Goal: Information Seeking & Learning: Learn about a topic

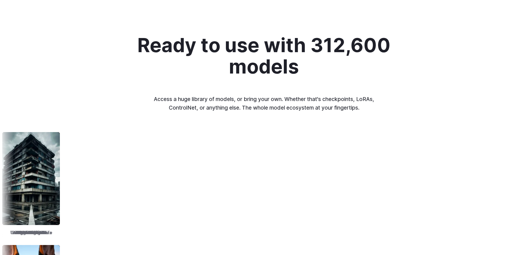
scroll to position [562, 0]
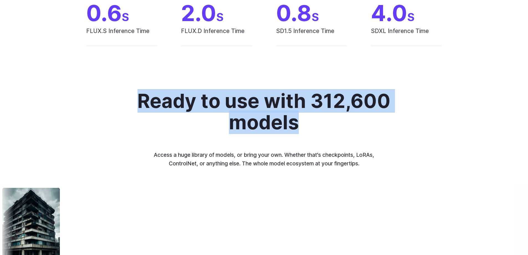
drag, startPoint x: 131, startPoint y: 99, endPoint x: 315, endPoint y: 123, distance: 185.9
click at [315, 123] on div "Ready to use with 312,600 models Access a huge library of models, or bring your…" at bounding box center [264, 128] width 336 height 77
copy h2 "Ready to use with 312,600 models"
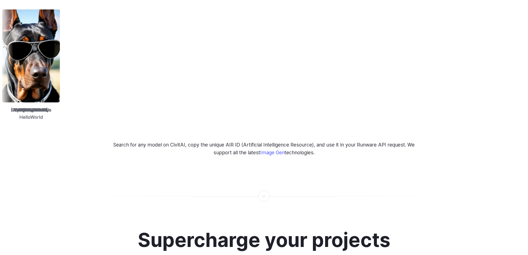
scroll to position [854, 0]
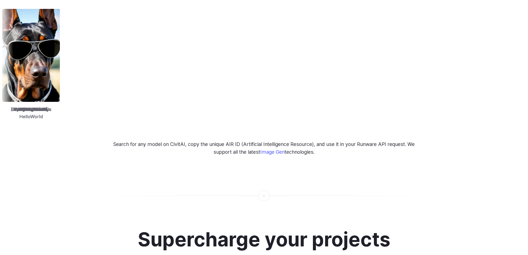
drag, startPoint x: 350, startPoint y: 169, endPoint x: 231, endPoint y: 207, distance: 125.9
click at [237, 210] on div "**********" at bounding box center [264, 249] width 528 height 2144
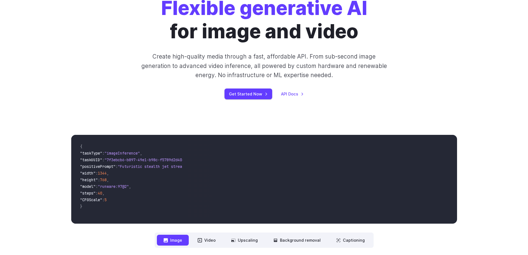
scroll to position [0, 0]
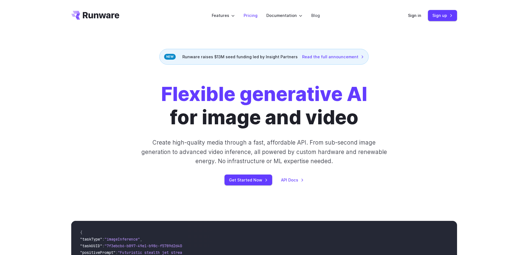
click at [254, 16] on link "Pricing" at bounding box center [251, 15] width 14 height 6
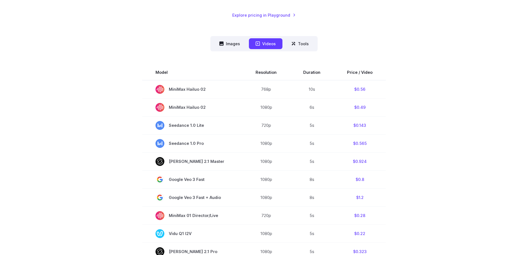
scroll to position [72, 0]
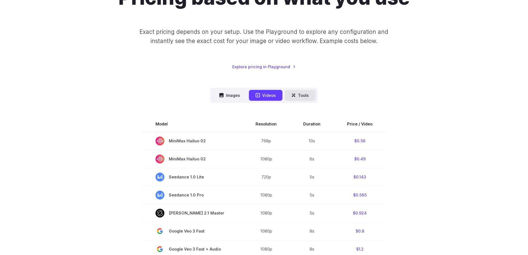
click at [298, 92] on button "Tools" at bounding box center [300, 95] width 31 height 11
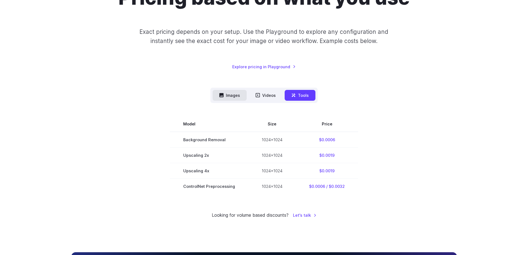
click at [234, 94] on button "Images" at bounding box center [230, 95] width 34 height 11
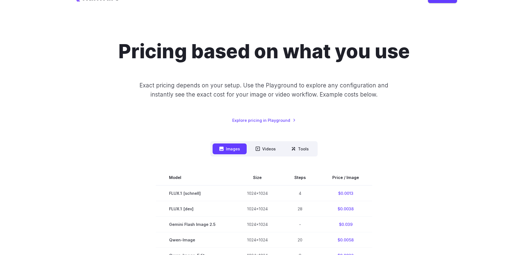
scroll to position [0, 0]
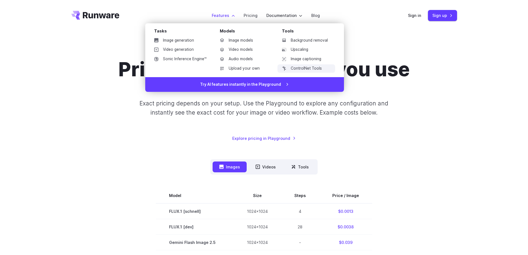
click at [313, 69] on link "ControlNet Tools" at bounding box center [306, 68] width 58 height 8
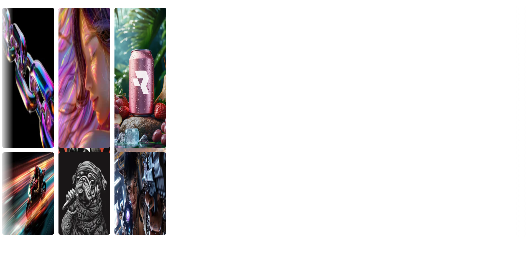
scroll to position [1642, 0]
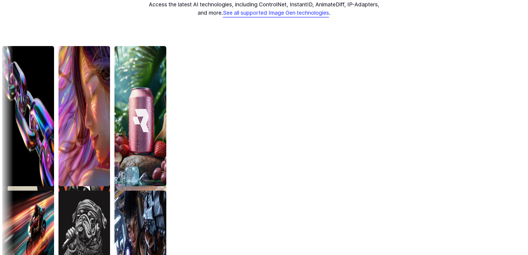
click at [280, 110] on div "Pick from 312,600 models Whether it’s base models, custom checkpoints, LoRAs, C…" at bounding box center [264, 95] width 528 height 361
click at [285, 16] on link "See all supported Image Gen technologies" at bounding box center [276, 12] width 106 height 7
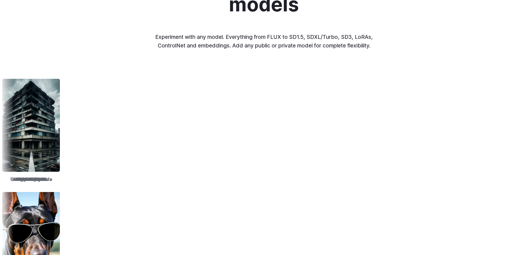
scroll to position [877, 0]
click at [254, 37] on p "Experiment with any model. Everything from FLUX to SD1.5, SDXL/Turbo, SD3, LoRA…" at bounding box center [264, 40] width 231 height 17
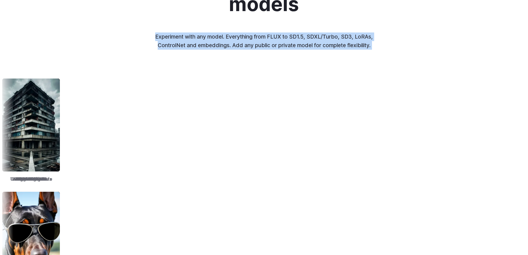
click at [254, 37] on p "Experiment with any model. Everything from FLUX to SD1.5, SDXL/Turbo, SD3, LoRA…" at bounding box center [264, 40] width 231 height 17
click at [322, 38] on p "Experiment with any model. Everything from FLUX to SD1.5, SDXL/Turbo, SD3, LoRA…" at bounding box center [264, 40] width 231 height 17
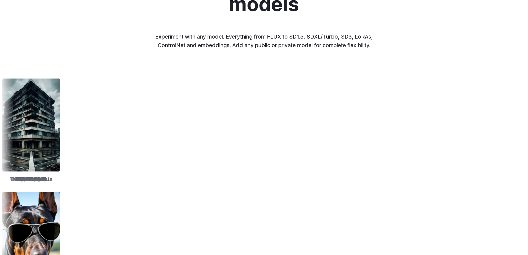
click at [160, 37] on p "Experiment with any model. Everything from FLUX to SD1.5, SDXL/Turbo, SD3, LoRA…" at bounding box center [264, 40] width 231 height 17
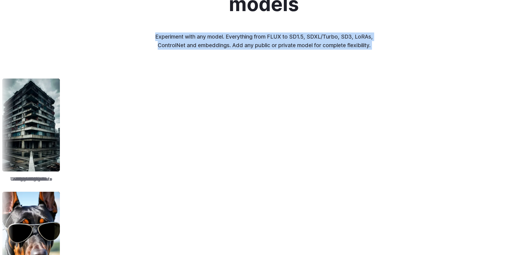
click at [160, 37] on p "Experiment with any model. Everything from FLUX to SD1.5, SDXL/Turbo, SD3, LoRA…" at bounding box center [264, 40] width 231 height 17
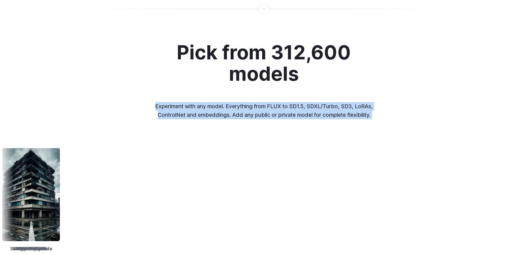
scroll to position [807, 0]
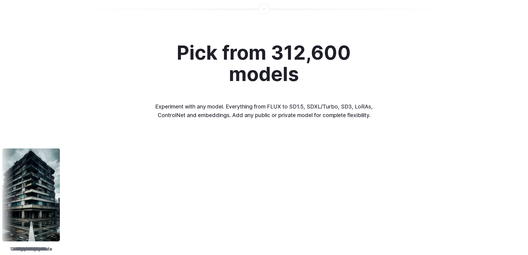
click at [208, 50] on h2 "Pick from 312,600 models" at bounding box center [264, 63] width 199 height 42
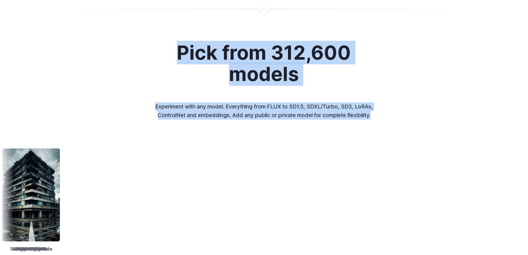
drag, startPoint x: 177, startPoint y: 50, endPoint x: 380, endPoint y: 120, distance: 214.1
click at [380, 120] on div "Pick from 312,600 models Experiment with any model. Everything from FLUX to SD1…" at bounding box center [264, 208] width 528 height 333
copy div "Pick from 312,600 models Experiment with any model. Everything from FLUX to SD1…"
